Goal: Task Accomplishment & Management: Use online tool/utility

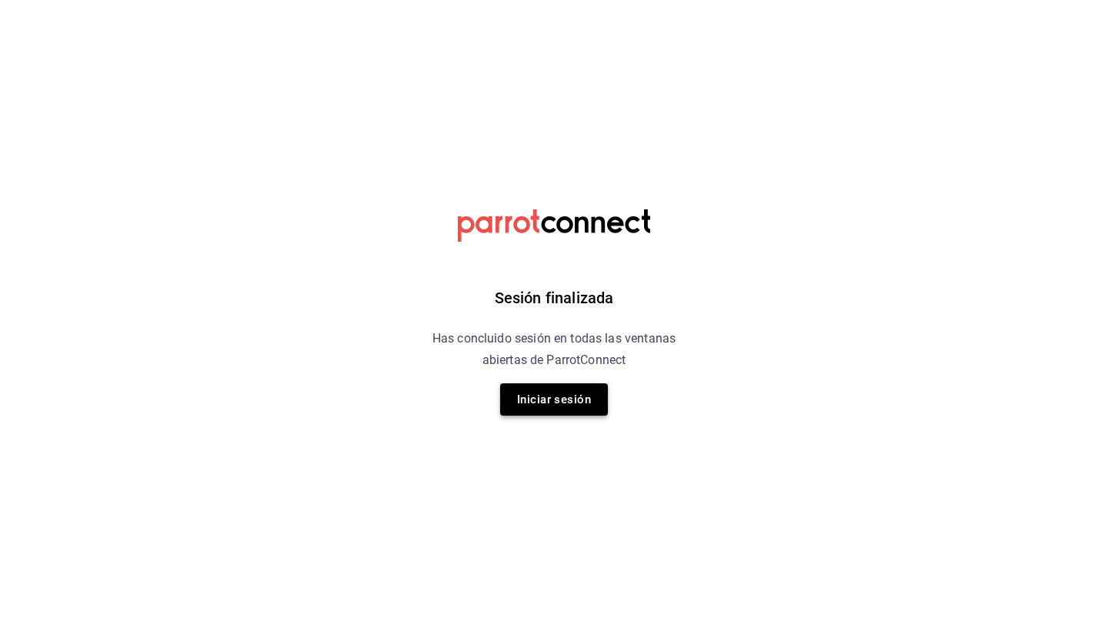
click at [559, 405] on button "Iniciar sesión" at bounding box center [554, 399] width 108 height 32
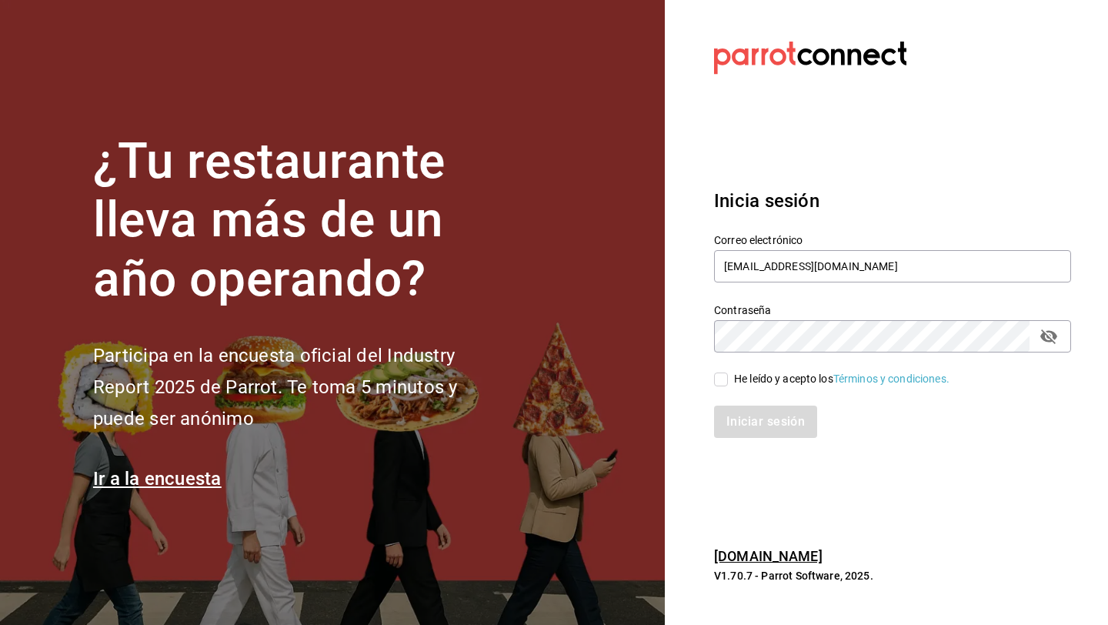
click at [727, 377] on input "He leído y acepto los Términos y condiciones." at bounding box center [721, 380] width 14 height 14
checkbox input "true"
click at [731, 416] on button "Iniciar sesión" at bounding box center [766, 422] width 105 height 32
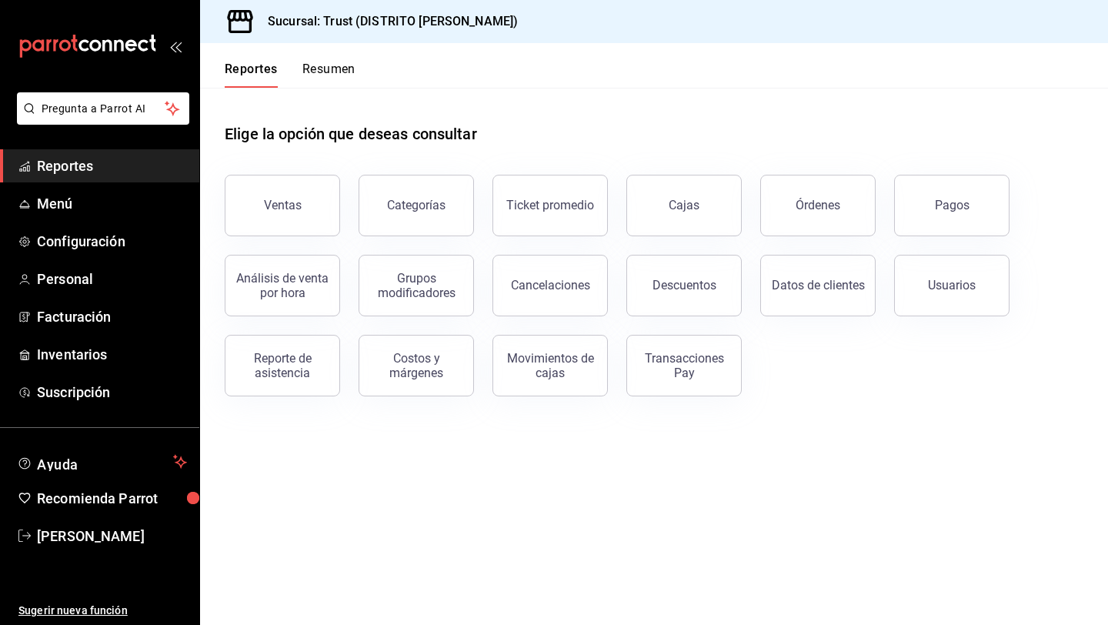
click at [321, 75] on button "Resumen" at bounding box center [328, 75] width 53 height 26
